Goal: Information Seeking & Learning: Learn about a topic

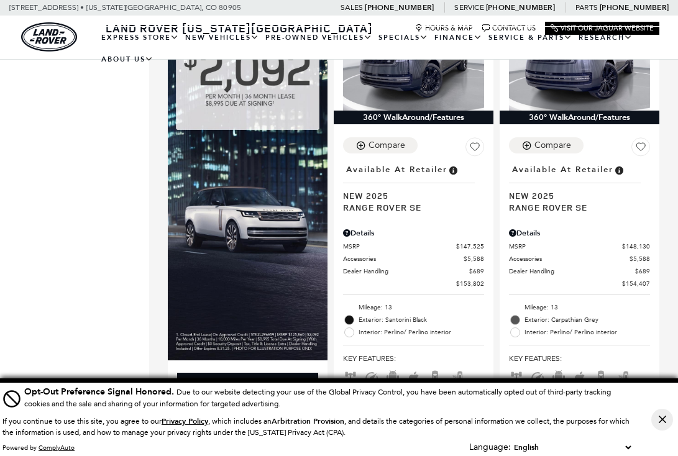
scroll to position [735, 0]
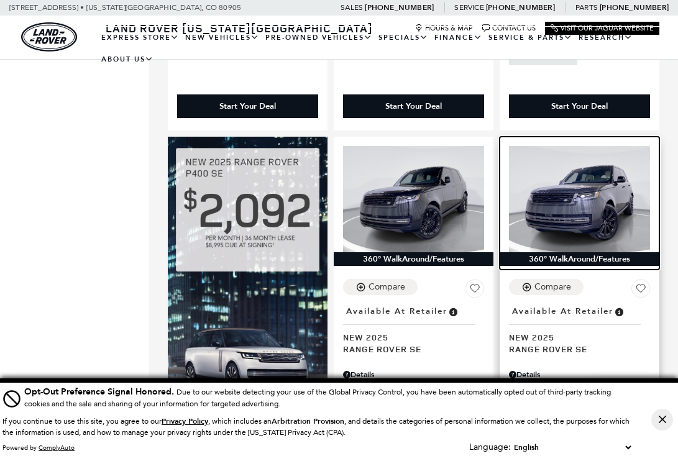
click at [581, 184] on img at bounding box center [579, 199] width 141 height 106
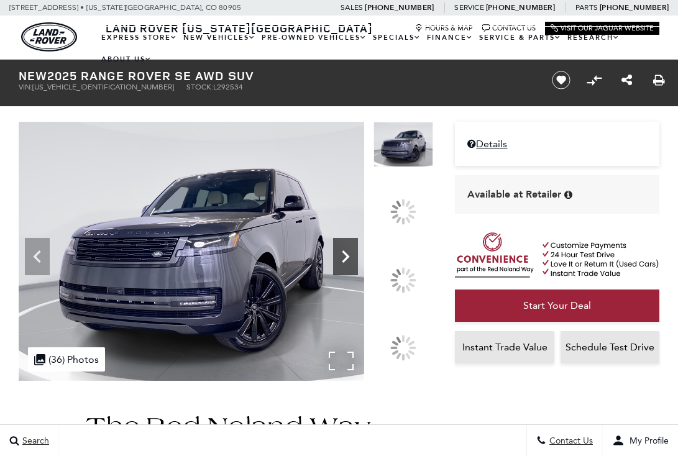
click at [358, 269] on icon at bounding box center [345, 256] width 25 height 25
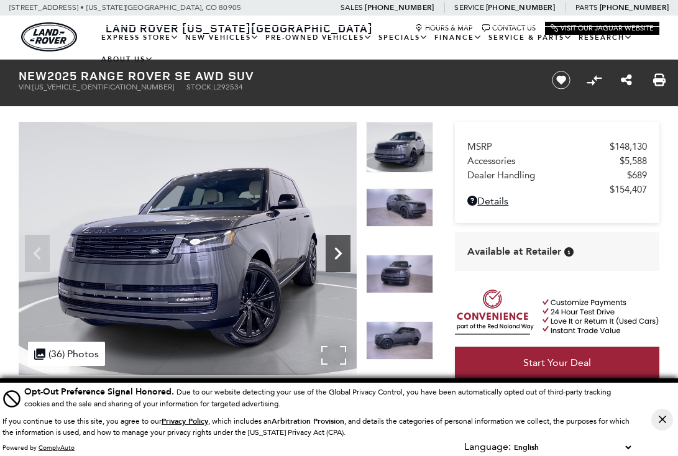
click at [333, 247] on icon "Next" at bounding box center [337, 253] width 25 height 25
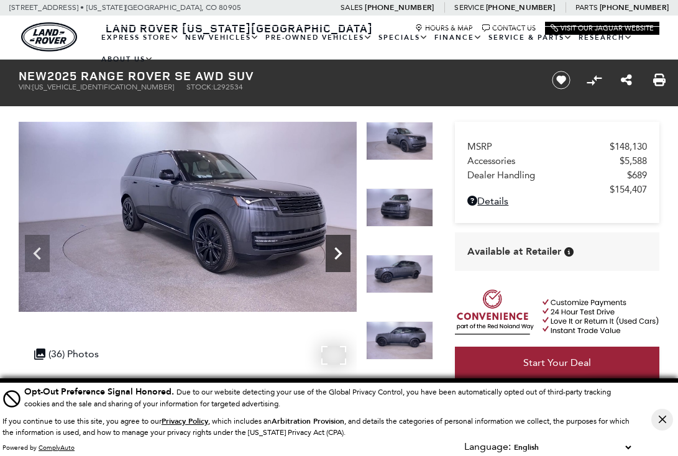
click at [333, 247] on icon "Next" at bounding box center [337, 253] width 25 height 25
